Goal: Information Seeking & Learning: Learn about a topic

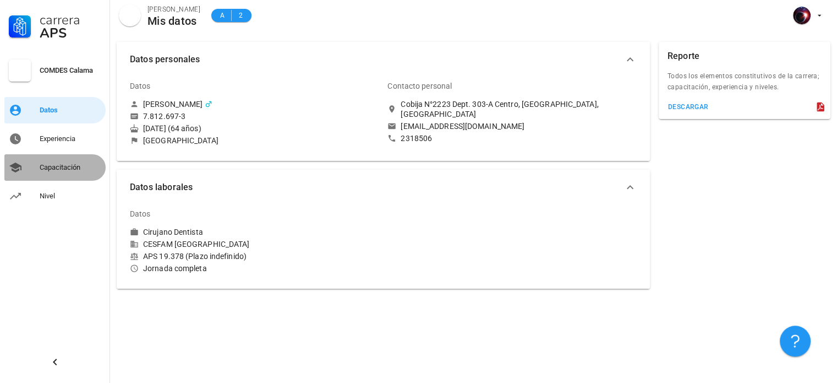
click at [66, 168] on div "Capacitación" at bounding box center [71, 167] width 62 height 9
